Goal: Task Accomplishment & Management: Use online tool/utility

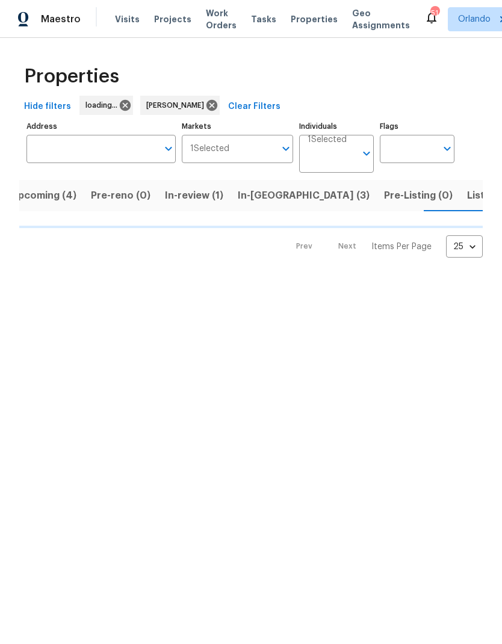
scroll to position [0, 16]
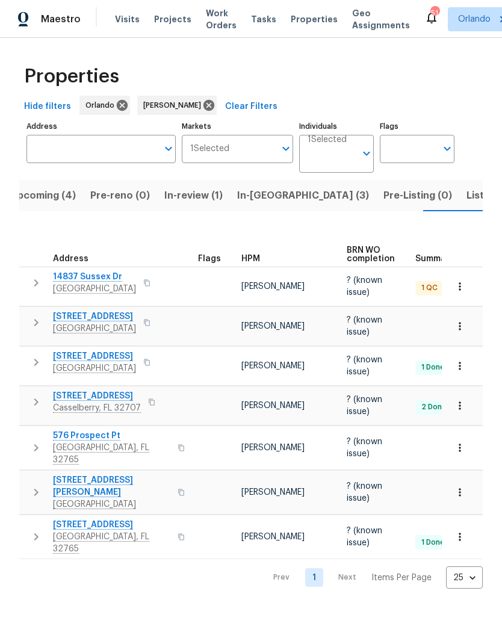
click at [136, 312] on span "10888 Eclipse Lily Way # 62A" at bounding box center [94, 316] width 83 height 12
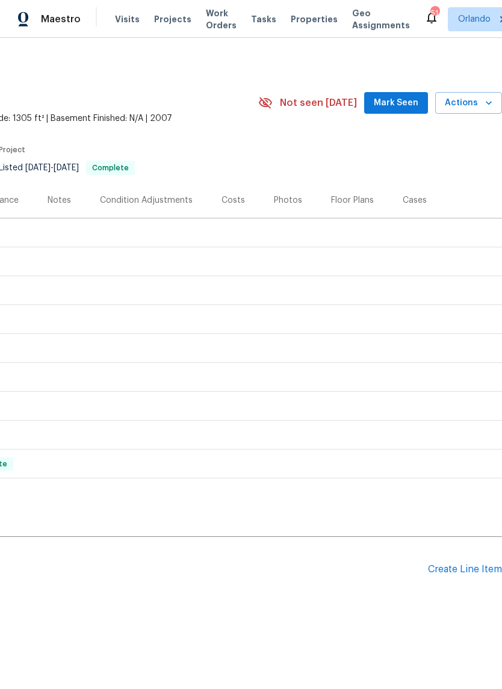
click at [484, 105] on icon "button" at bounding box center [488, 103] width 12 height 12
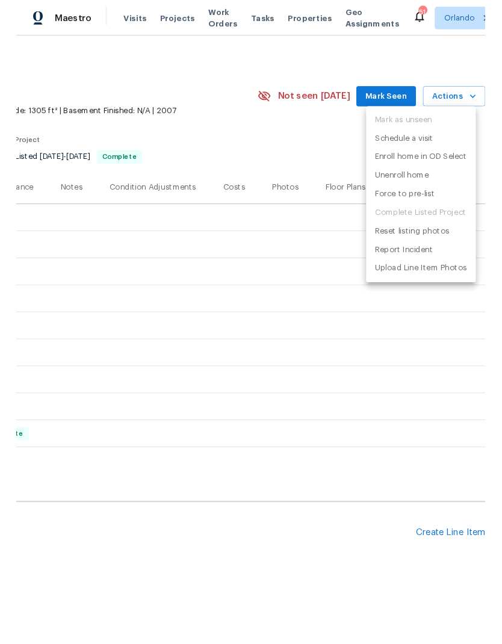
scroll to position [0, 178]
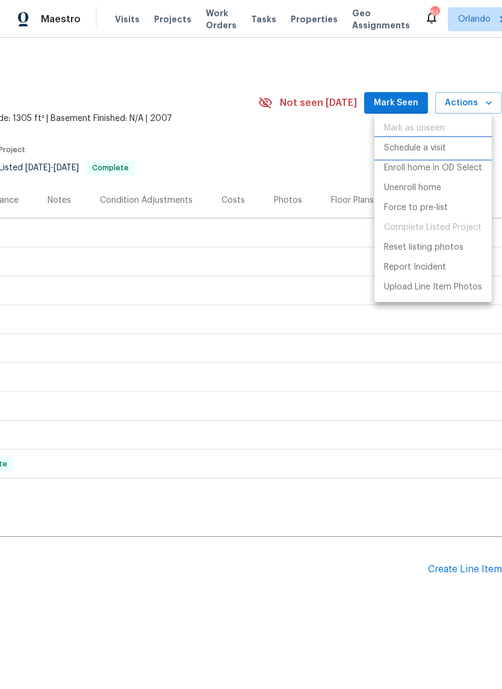
click at [434, 146] on p "Schedule a visit" at bounding box center [415, 148] width 62 height 13
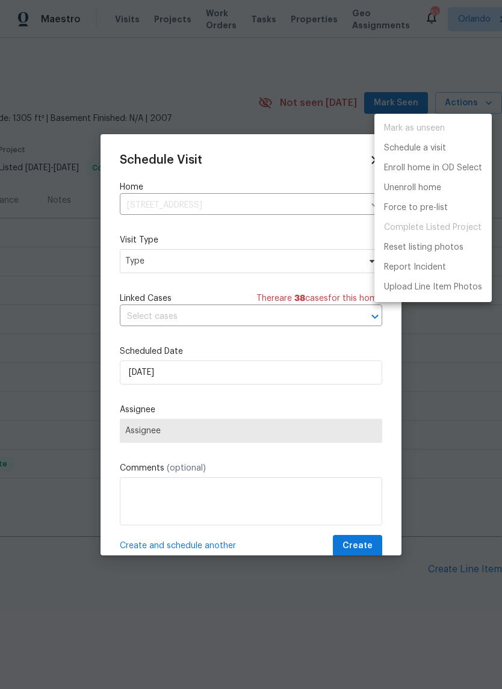
click at [295, 266] on div at bounding box center [251, 344] width 502 height 689
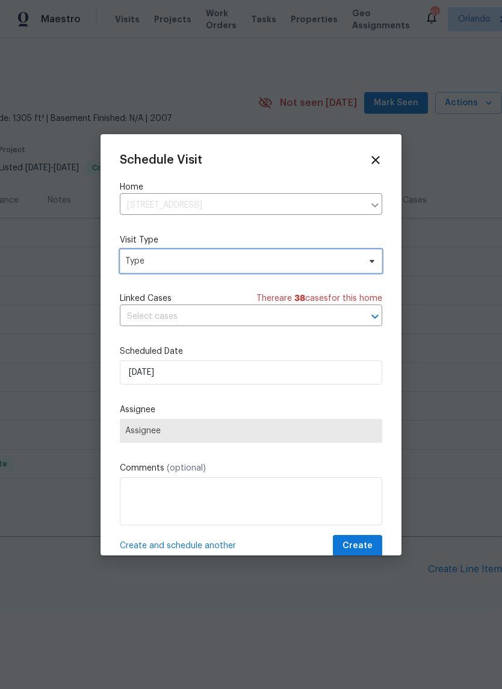
click at [288, 260] on span "Type" at bounding box center [242, 261] width 234 height 12
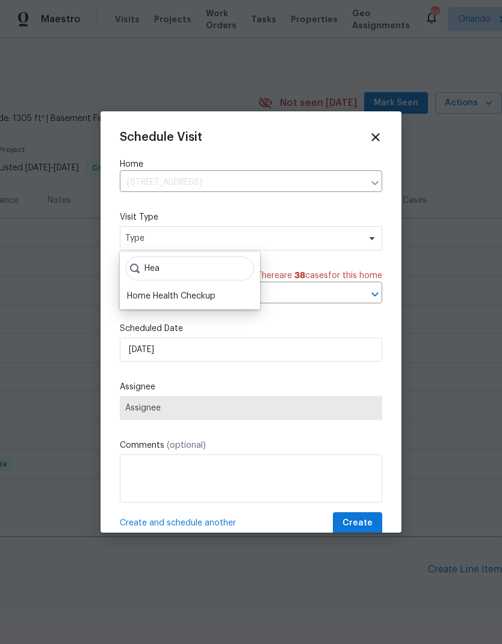
type input "Hea"
click at [198, 295] on div "Home Health Checkup" at bounding box center [171, 296] width 88 height 12
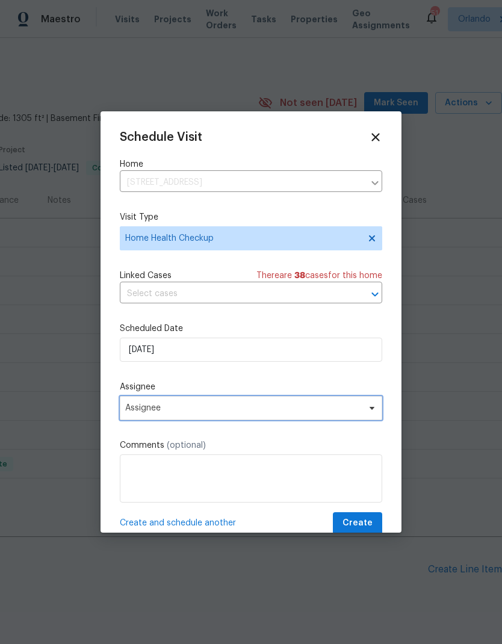
click at [274, 411] on span "Assignee" at bounding box center [243, 408] width 236 height 10
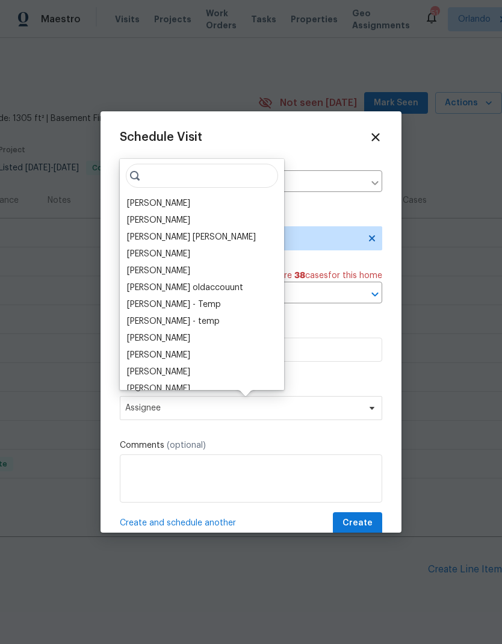
click at [171, 203] on div "[PERSON_NAME]" at bounding box center [158, 203] width 63 height 12
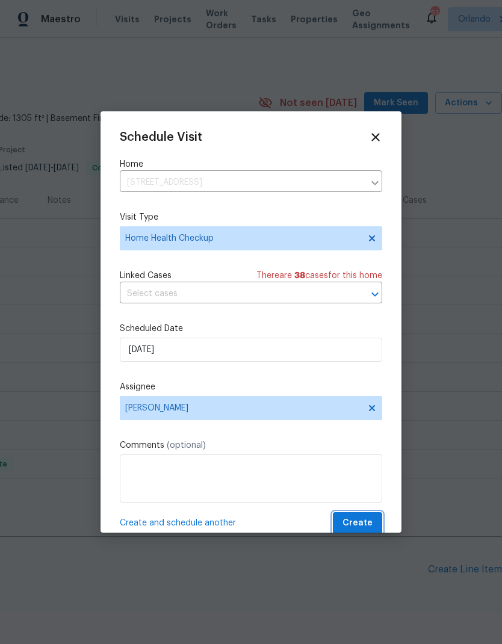
click at [373, 520] on button "Create" at bounding box center [357, 523] width 49 height 22
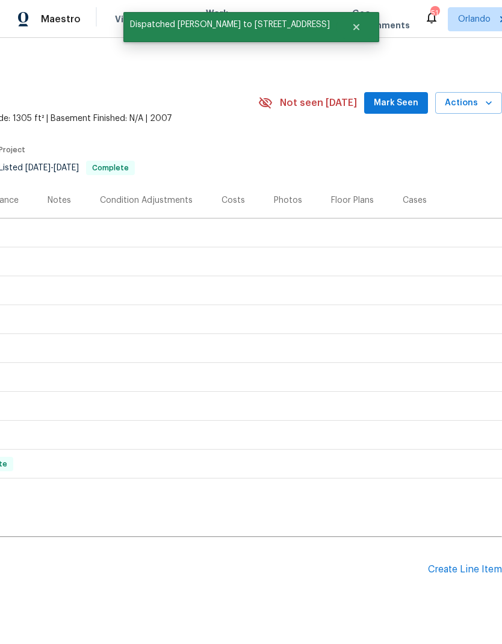
click at [418, 105] on span "Mark Seen" at bounding box center [395, 103] width 45 height 15
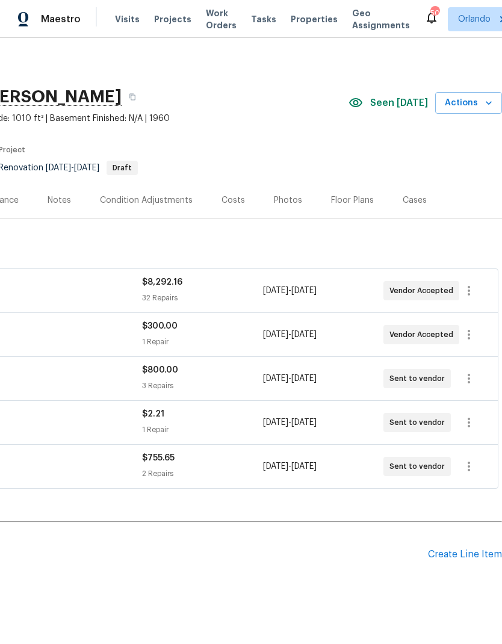
scroll to position [0, 178]
click at [488, 103] on icon "button" at bounding box center [488, 103] width 6 height 4
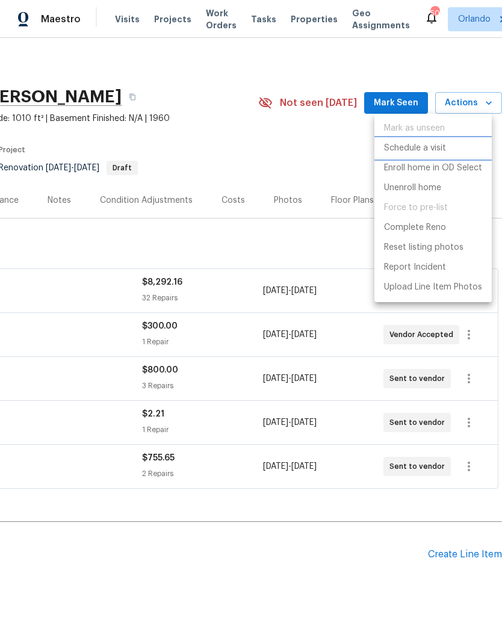
click at [440, 149] on p "Schedule a visit" at bounding box center [415, 148] width 62 height 13
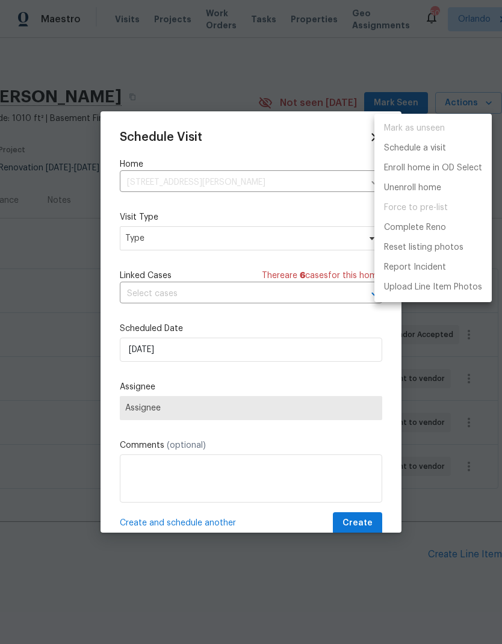
click at [298, 238] on div at bounding box center [251, 322] width 502 height 644
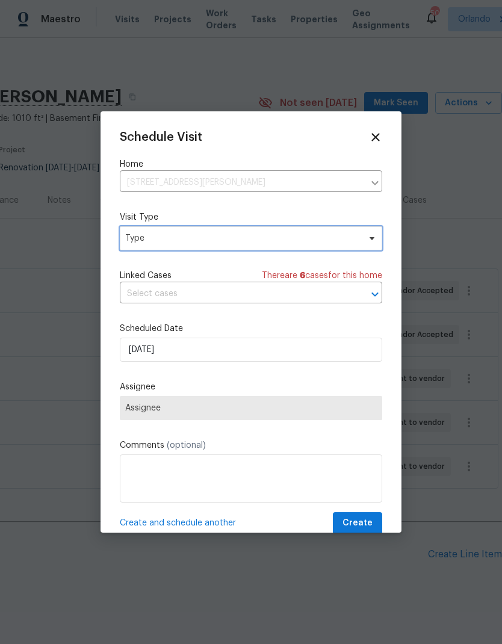
click at [319, 238] on span "Type" at bounding box center [242, 238] width 234 height 12
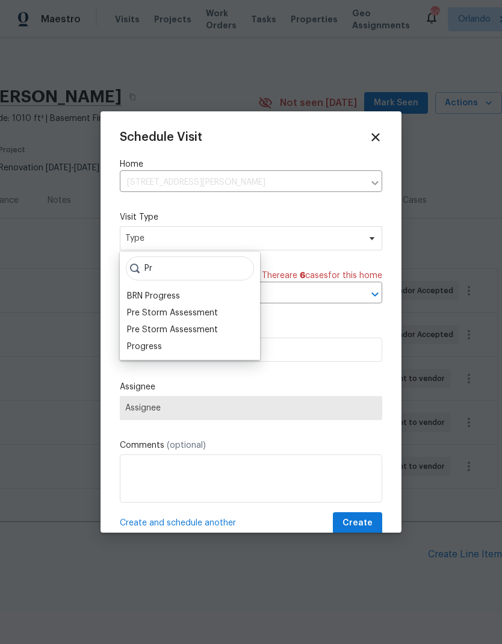
type input "Pr"
click at [159, 349] on div "Progress" at bounding box center [144, 346] width 35 height 12
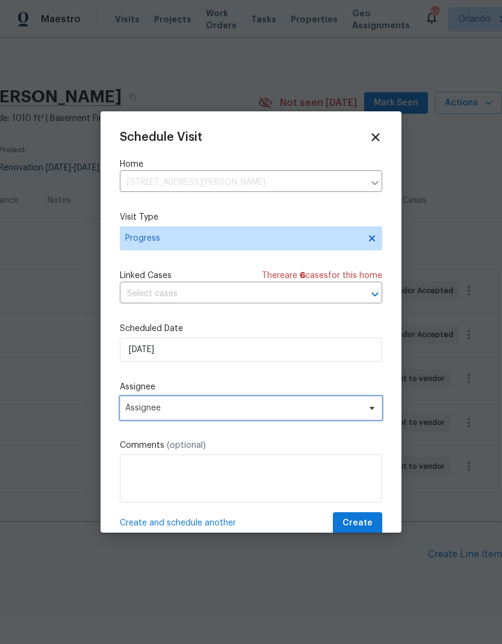
click at [300, 410] on span "Assignee" at bounding box center [243, 408] width 236 height 10
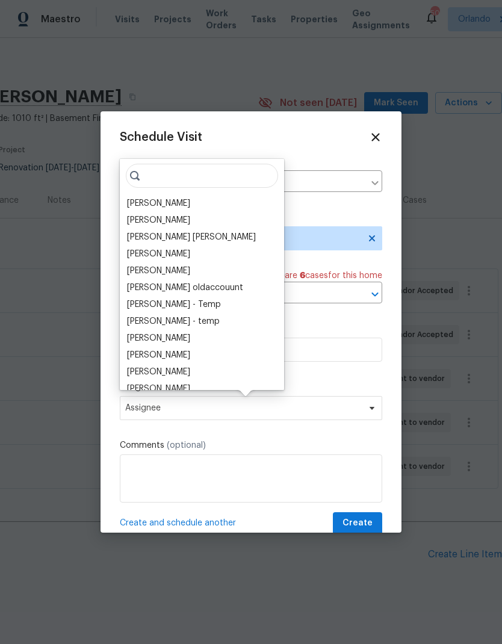
click at [168, 200] on div "[PERSON_NAME]" at bounding box center [158, 203] width 63 height 12
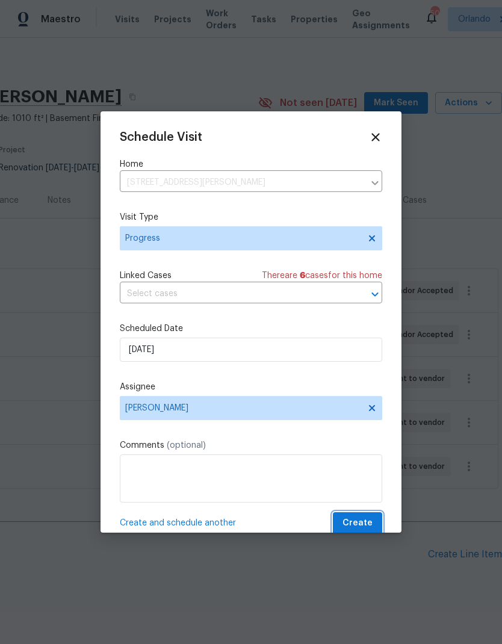
click at [367, 517] on button "Create" at bounding box center [357, 523] width 49 height 22
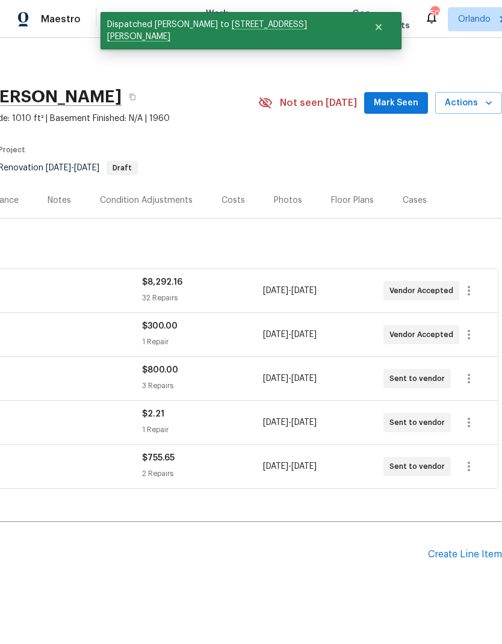
click at [401, 96] on span "Mark Seen" at bounding box center [395, 103] width 45 height 15
